Goal: Obtain resource: Obtain resource

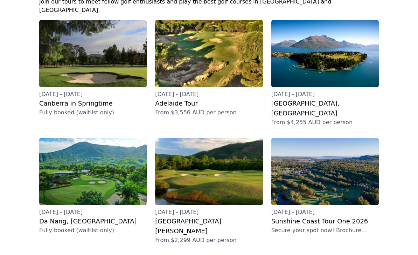
scroll to position [100, 0]
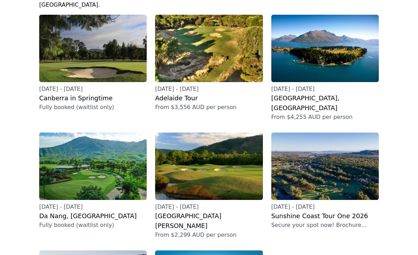
click at [344, 140] on img at bounding box center [325, 165] width 108 height 67
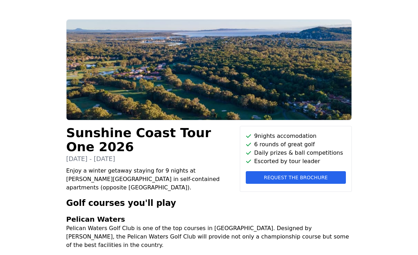
scroll to position [33, 0]
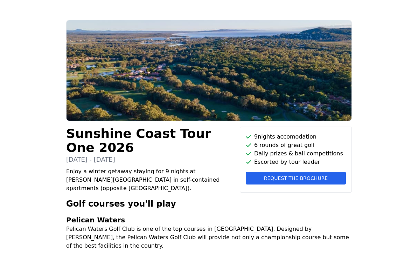
click at [289, 180] on span "Request the brochure" at bounding box center [296, 177] width 64 height 7
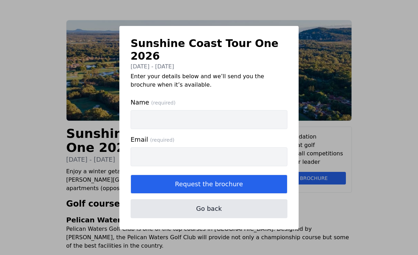
click at [255, 213] on button "Go back" at bounding box center [209, 208] width 157 height 19
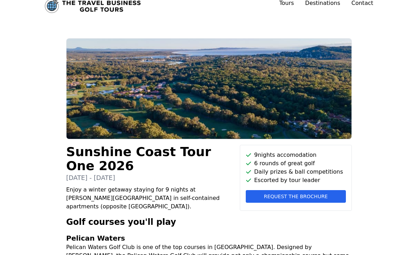
scroll to position [0, 0]
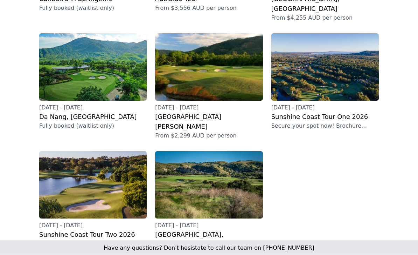
scroll to position [199, 0]
click at [205, 151] on img at bounding box center [209, 184] width 108 height 67
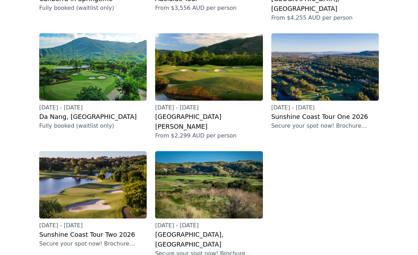
scroll to position [222, 0]
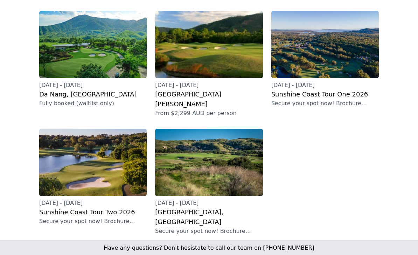
click at [311, 177] on ul "[DATE] - [DATE] [GEOGRAPHIC_DATA] in Springtime Fully booked (waitlist only) [D…" at bounding box center [209, 64] width 340 height 342
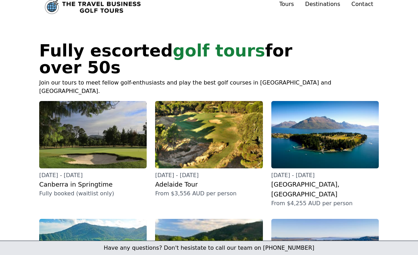
scroll to position [0, 0]
